Goal: Information Seeking & Learning: Check status

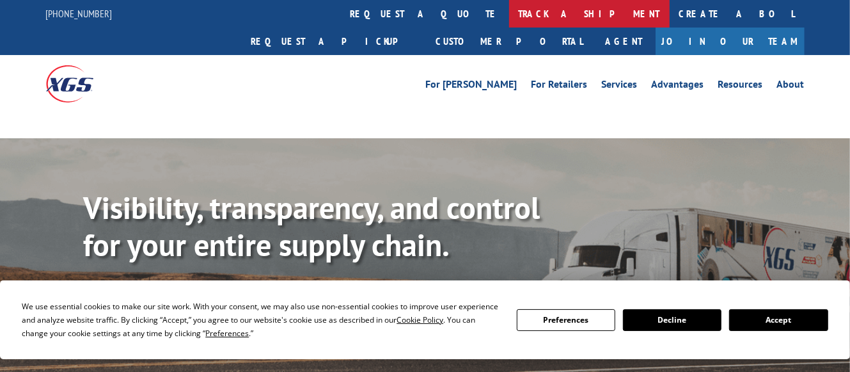
click at [509, 16] on link "track a shipment" at bounding box center [589, 14] width 161 height 28
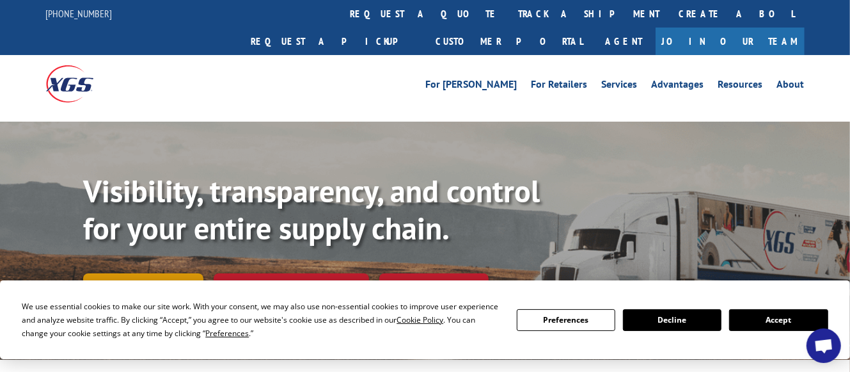
click at [158, 273] on link "Track shipment" at bounding box center [143, 286] width 120 height 27
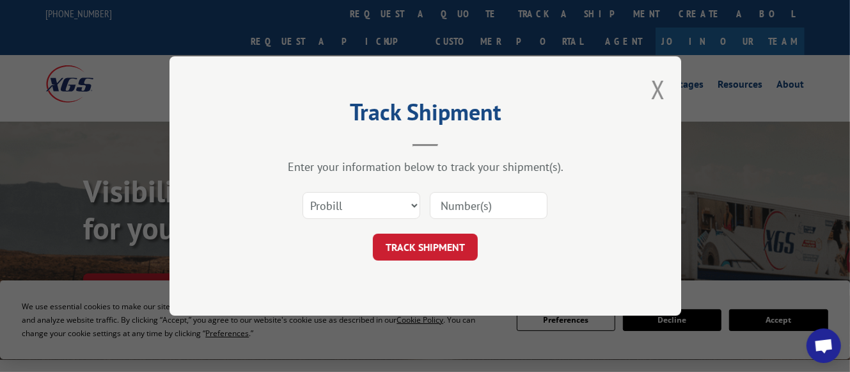
paste input "315890210"
type input "315890210"
click at [441, 252] on button "TRACK SHIPMENT" at bounding box center [425, 247] width 105 height 27
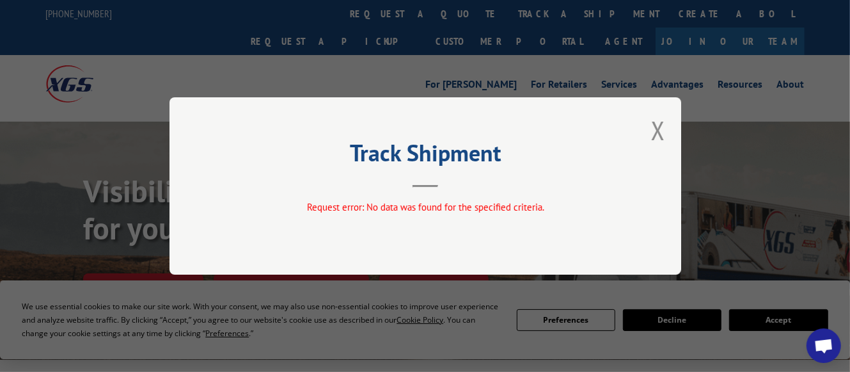
click at [634, 126] on div "Track Shipment Request error: No data was found for the specified criteria." at bounding box center [426, 185] width 512 height 177
click at [655, 124] on button "Close modal" at bounding box center [658, 130] width 14 height 34
